Goal: Navigation & Orientation: Understand site structure

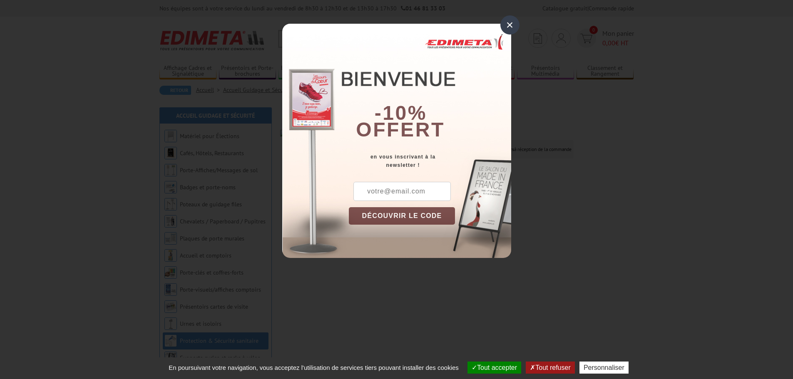
click at [511, 27] on div "×" at bounding box center [510, 24] width 19 height 19
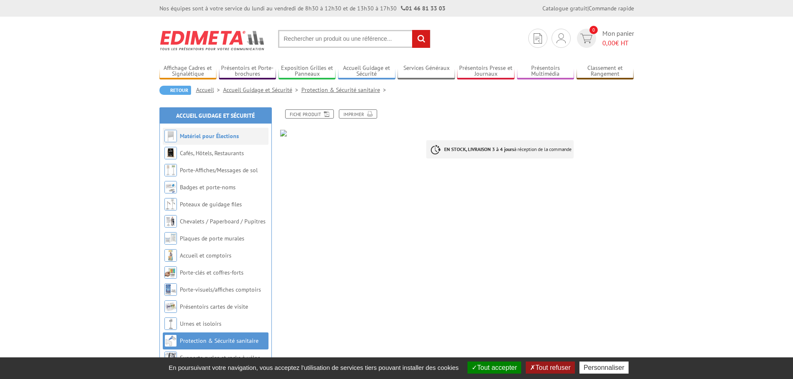
click at [210, 134] on link "Matériel pour Élections" at bounding box center [209, 135] width 59 height 7
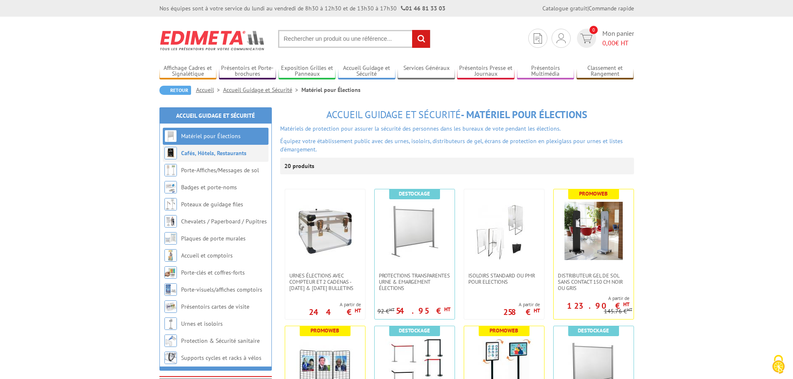
click at [205, 155] on link "Cafés, Hôtels, Restaurants" at bounding box center [213, 153] width 65 height 7
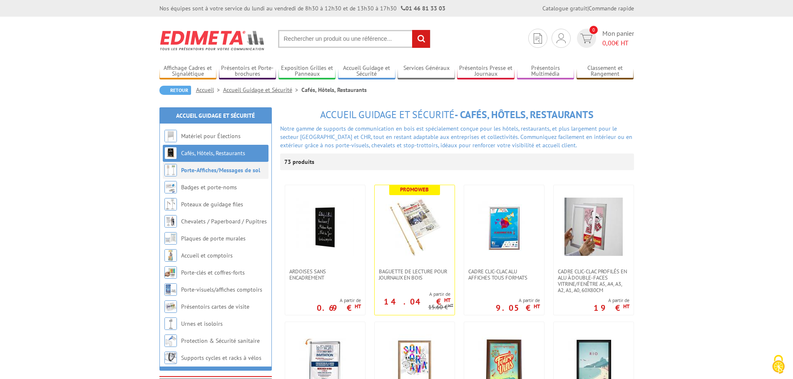
click at [200, 170] on link "Porte-Affiches/Messages de sol" at bounding box center [220, 170] width 79 height 7
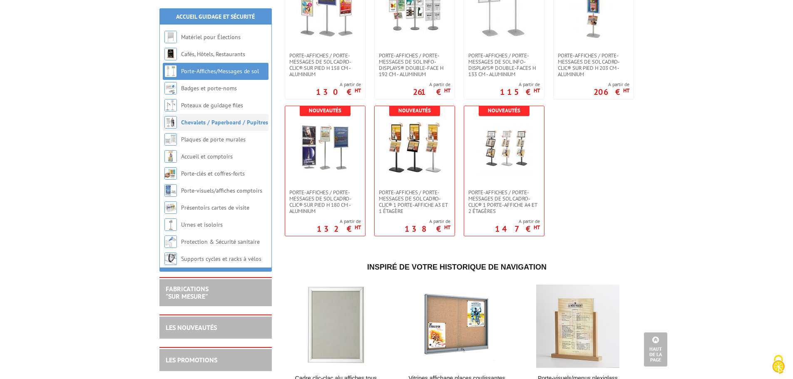
scroll to position [519, 0]
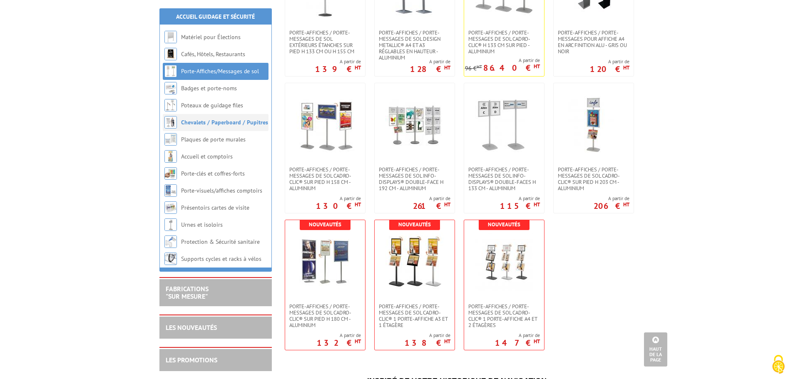
click at [208, 124] on link "Chevalets / Paperboard / Pupitres" at bounding box center [224, 122] width 87 height 7
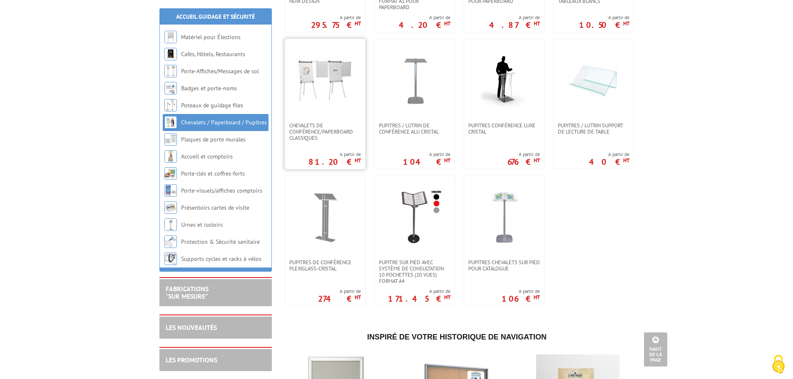
scroll to position [666, 0]
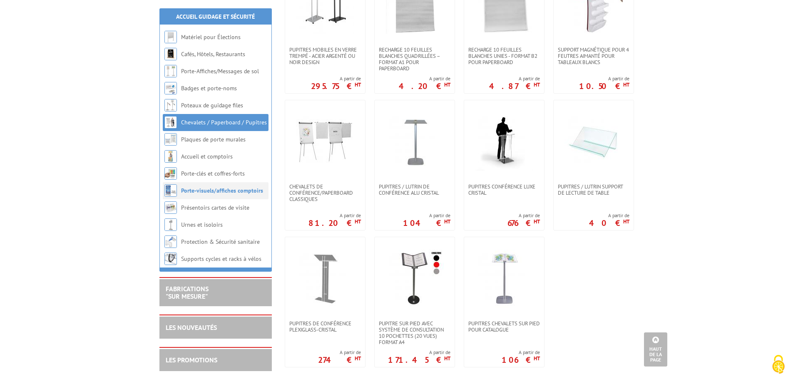
click at [211, 193] on link "Porte-visuels/affiches comptoirs" at bounding box center [222, 190] width 82 height 7
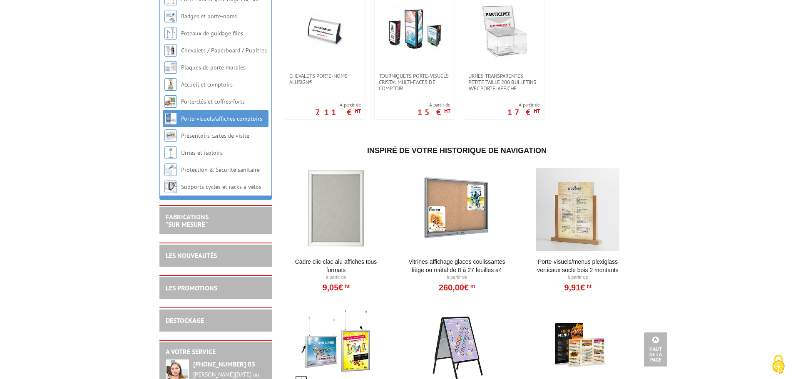
scroll to position [666, 0]
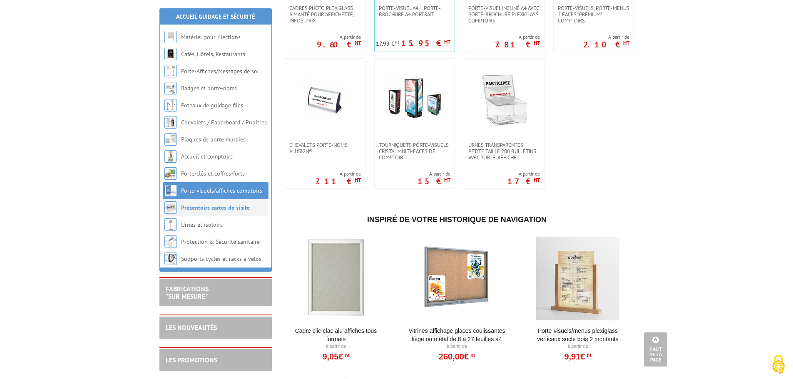
click at [209, 209] on link "Présentoirs cartes de visite" at bounding box center [215, 207] width 69 height 7
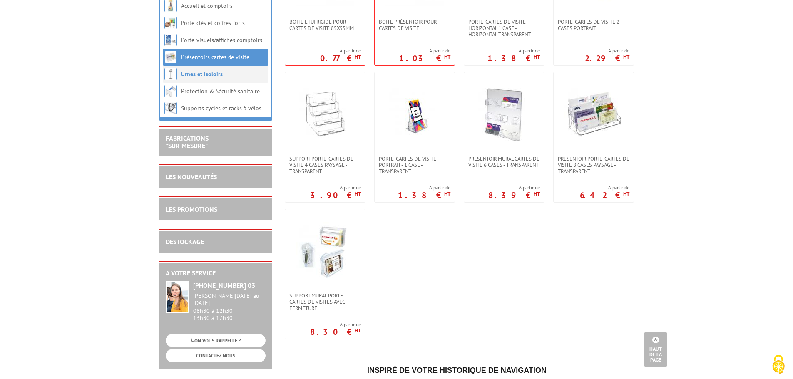
scroll to position [167, 0]
